Goal: Find contact information

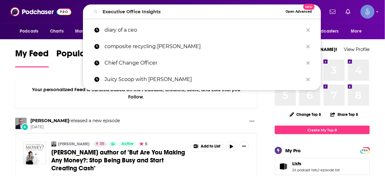
type input "Executive Office Insights"
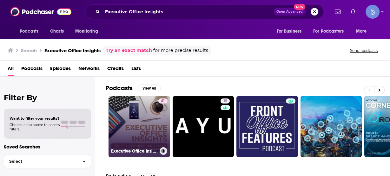
click at [143, 113] on link "41 Executive Office Insights" at bounding box center [138, 126] width 61 height 61
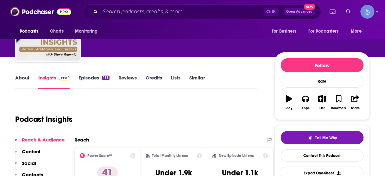
scroll to position [51, 0]
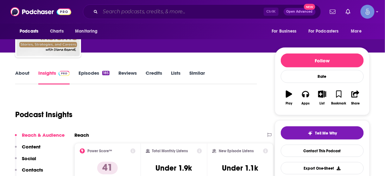
click at [222, 13] on input "Search podcasts, credits, & more..." at bounding box center [182, 12] width 164 height 10
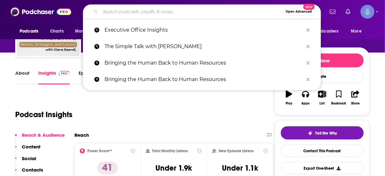
paste input "Commerce Innovators"
type input "Commerce Innovators"
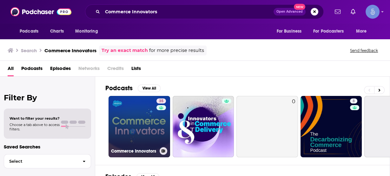
click at [146, 128] on link "35 Commerce Innovators" at bounding box center [138, 126] width 61 height 61
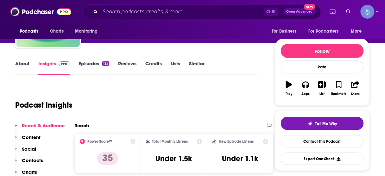
scroll to position [76, 0]
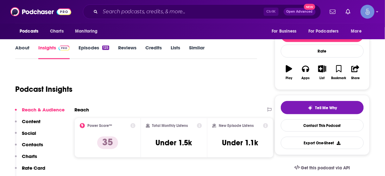
click at [40, 143] on p "Contacts" at bounding box center [32, 145] width 21 height 6
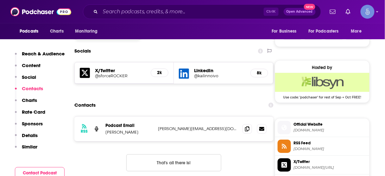
scroll to position [437, 0]
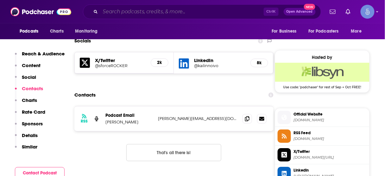
click at [181, 14] on input "Search podcasts, credits, & more..." at bounding box center [182, 12] width 164 height 10
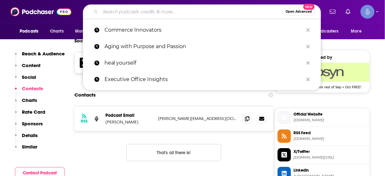
paste input "Chief Change Officer"
type input "Chief Change Officer"
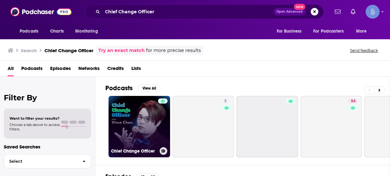
click at [143, 118] on link "Chief Change Officer" at bounding box center [138, 126] width 61 height 61
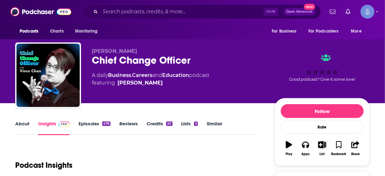
scroll to position [127, 0]
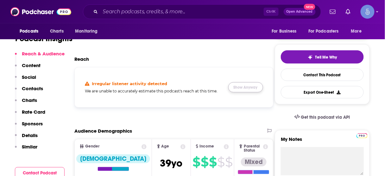
click at [241, 88] on button "Show Anyway" at bounding box center [246, 87] width 35 height 10
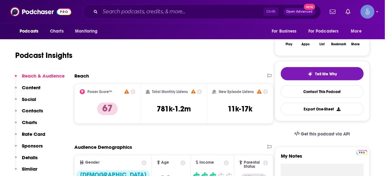
scroll to position [101, 0]
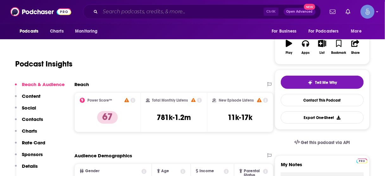
click at [186, 13] on input "Search podcasts, credits, & more..." at bounding box center [182, 12] width 164 height 10
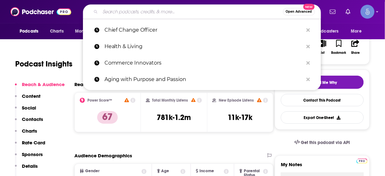
paste input "Business Innovators Radio"
type input "Business Innovators Radio"
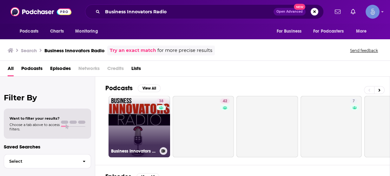
click at [134, 120] on link "38 Business Innovators Radio" at bounding box center [138, 126] width 61 height 61
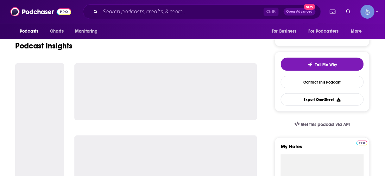
scroll to position [127, 0]
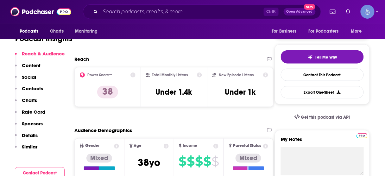
click at [36, 91] on p "Contacts" at bounding box center [32, 89] width 21 height 6
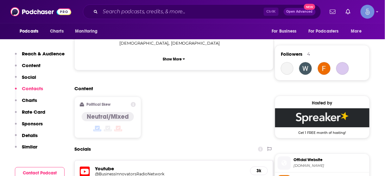
scroll to position [521, 0]
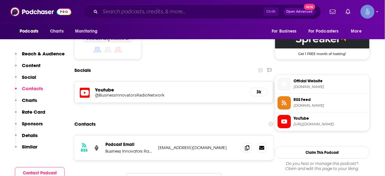
click at [202, 10] on input "Search podcasts, credits, & more..." at bounding box center [182, 12] width 164 height 10
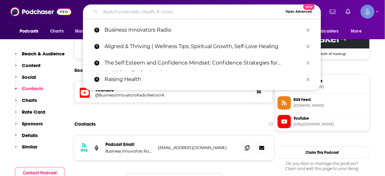
paste input "[PERSON_NAME] Future of Business & Technology Podcast"
type input "[PERSON_NAME] Future of Business & Technology Podcast"
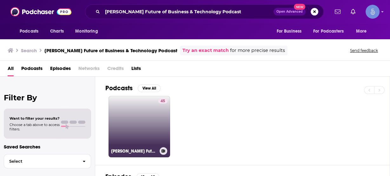
click at [146, 114] on link "45 [PERSON_NAME] Future of Business & Technology Podcast" at bounding box center [138, 126] width 61 height 61
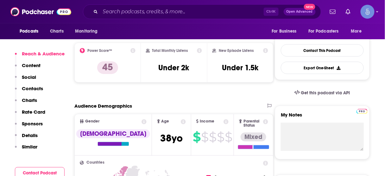
scroll to position [127, 0]
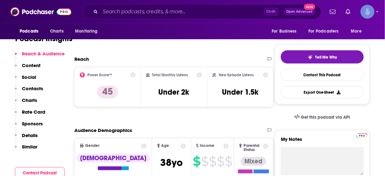
click at [36, 90] on p "Contacts" at bounding box center [32, 89] width 21 height 6
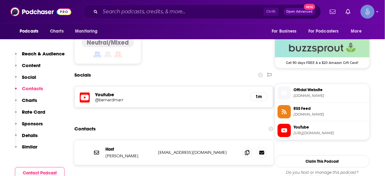
scroll to position [514, 0]
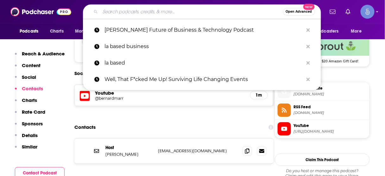
click at [186, 13] on input "Search podcasts, credits, & more..." at bounding box center [191, 12] width 183 height 10
paste input "Innovation Rockstars"
type input "Innovation Rockstars"
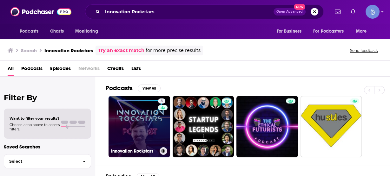
click at [140, 123] on link "6 Innovation Rockstars" at bounding box center [138, 126] width 61 height 61
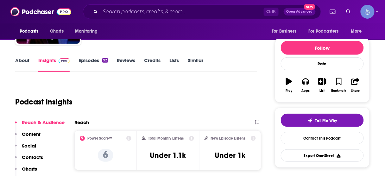
scroll to position [76, 0]
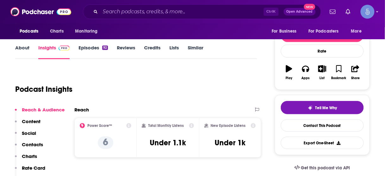
click at [34, 143] on p "Contacts" at bounding box center [32, 145] width 21 height 6
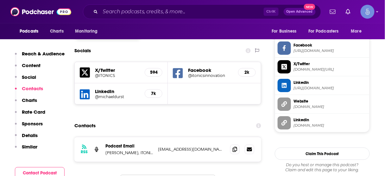
scroll to position [539, 0]
